Goal: Find specific page/section

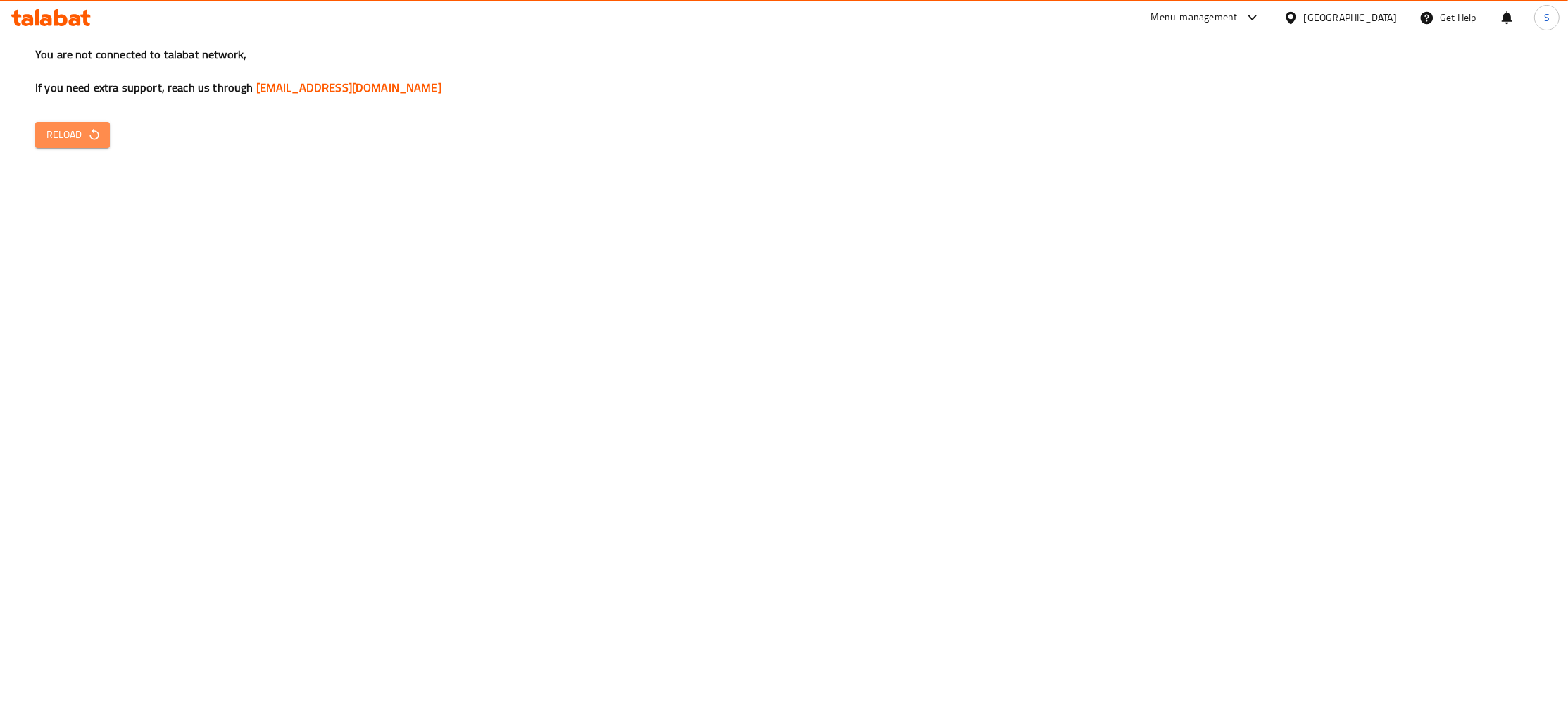
click at [60, 138] on span "Reload" at bounding box center [72, 134] width 52 height 17
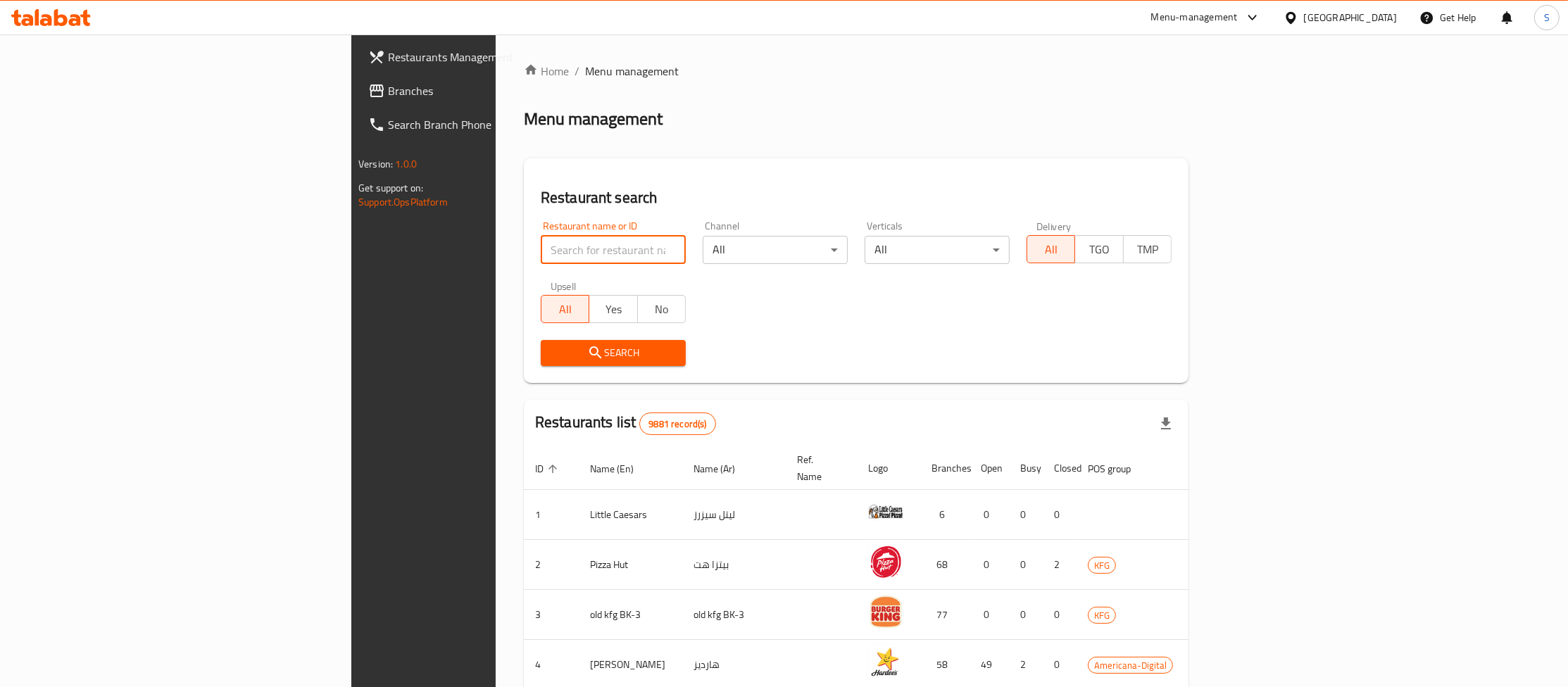
click at [541, 242] on input "search" at bounding box center [613, 250] width 145 height 28
type input "watan"
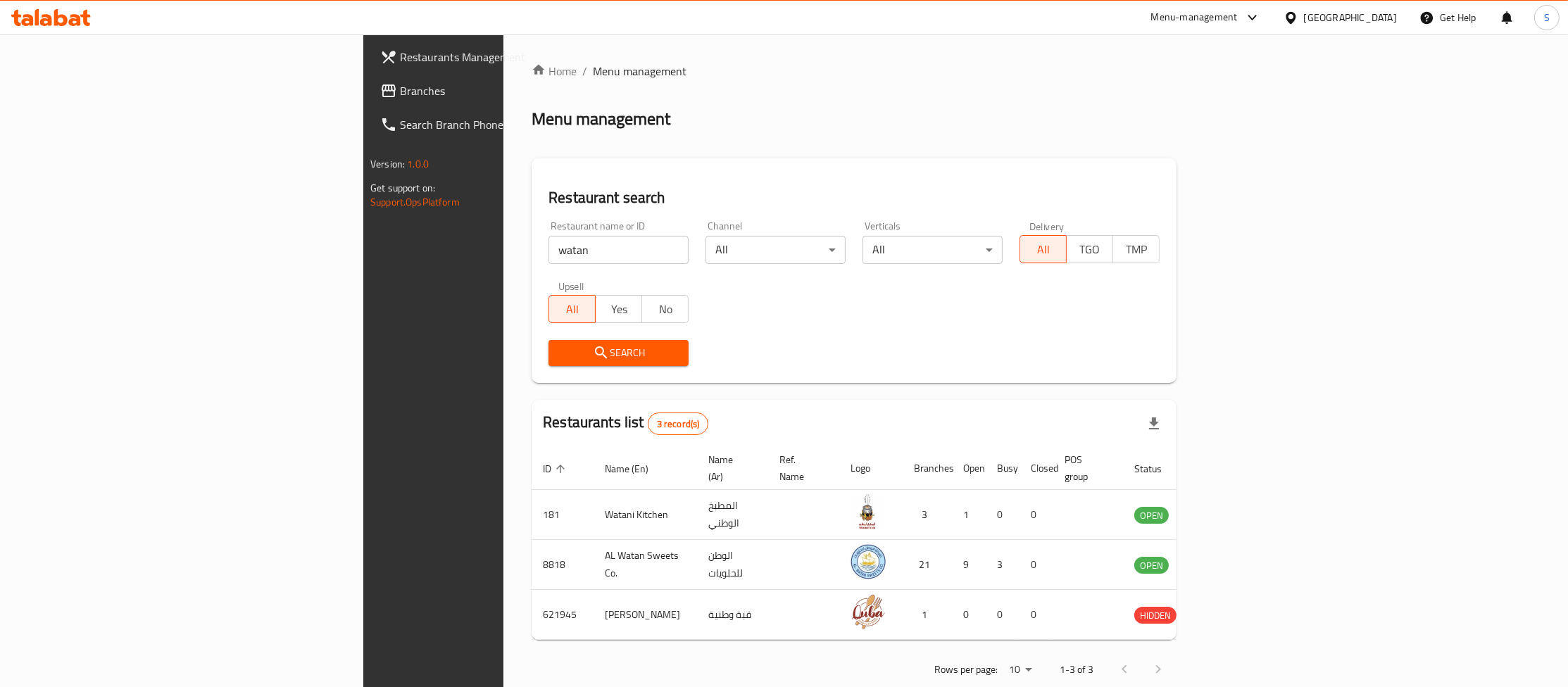
click at [1177, 157] on div "Home / Menu management Menu management Restaurant search Restaurant name or ID …" at bounding box center [854, 375] width 645 height 625
click at [1086, 327] on div "Restaurant name or ID watan Restaurant name or ID Channel All ​ Verticals All ​…" at bounding box center [854, 293] width 629 height 162
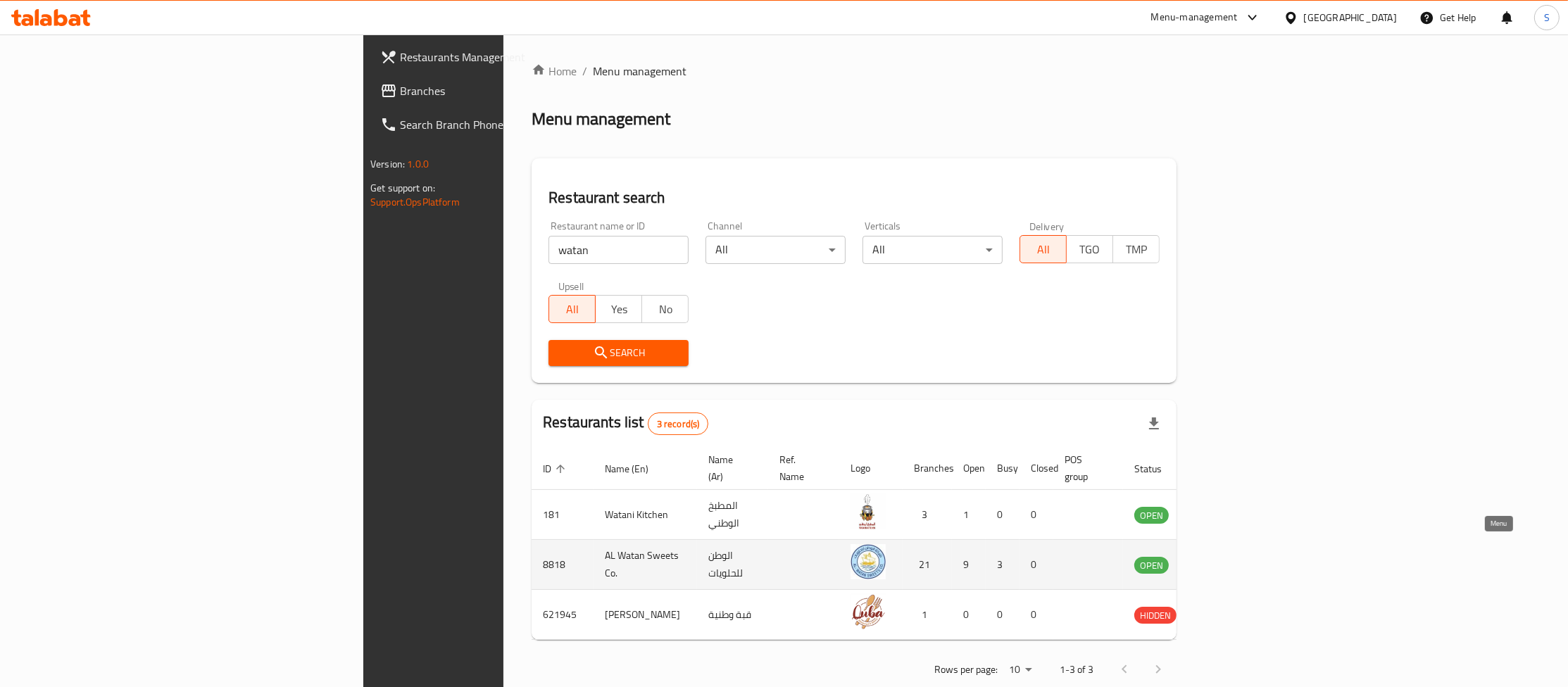
click at [1225, 560] on icon "enhanced table" at bounding box center [1216, 566] width 16 height 12
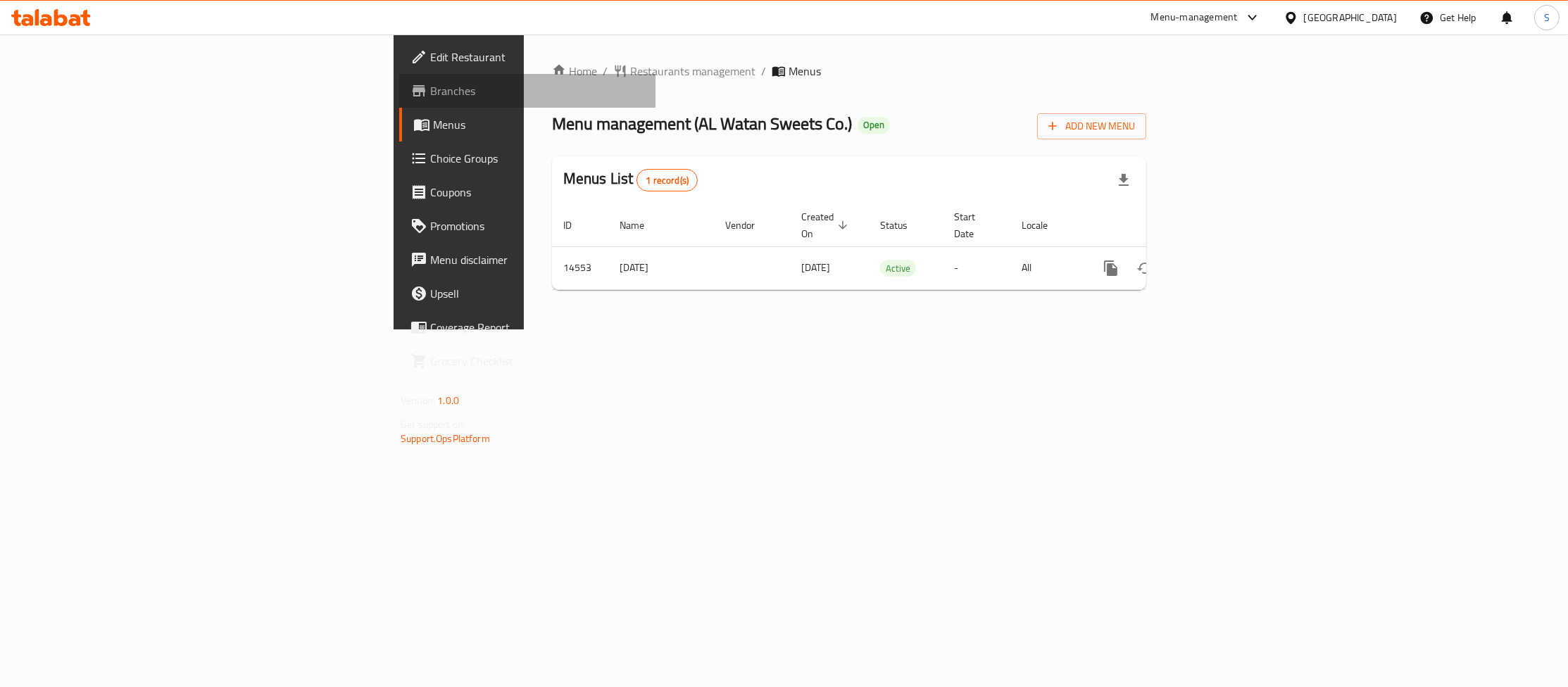
click at [430, 93] on span "Branches" at bounding box center [537, 90] width 214 height 17
